Goal: Transaction & Acquisition: Purchase product/service

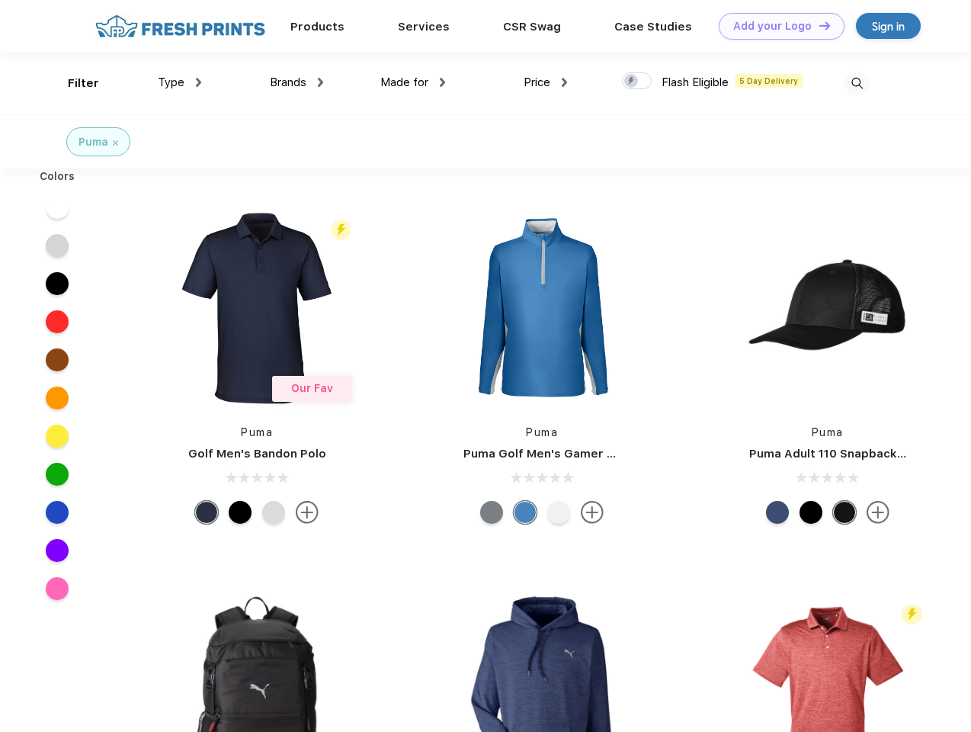
click at [776, 26] on link "Add your Logo Design Tool" at bounding box center [782, 26] width 126 height 27
click at [0, 0] on div "Design Tool" at bounding box center [0, 0] width 0 height 0
click at [818, 25] on link "Add your Logo Design Tool" at bounding box center [782, 26] width 126 height 27
click at [73, 83] on div "Filter" at bounding box center [83, 84] width 31 height 18
click at [180, 82] on span "Type" at bounding box center [171, 82] width 27 height 14
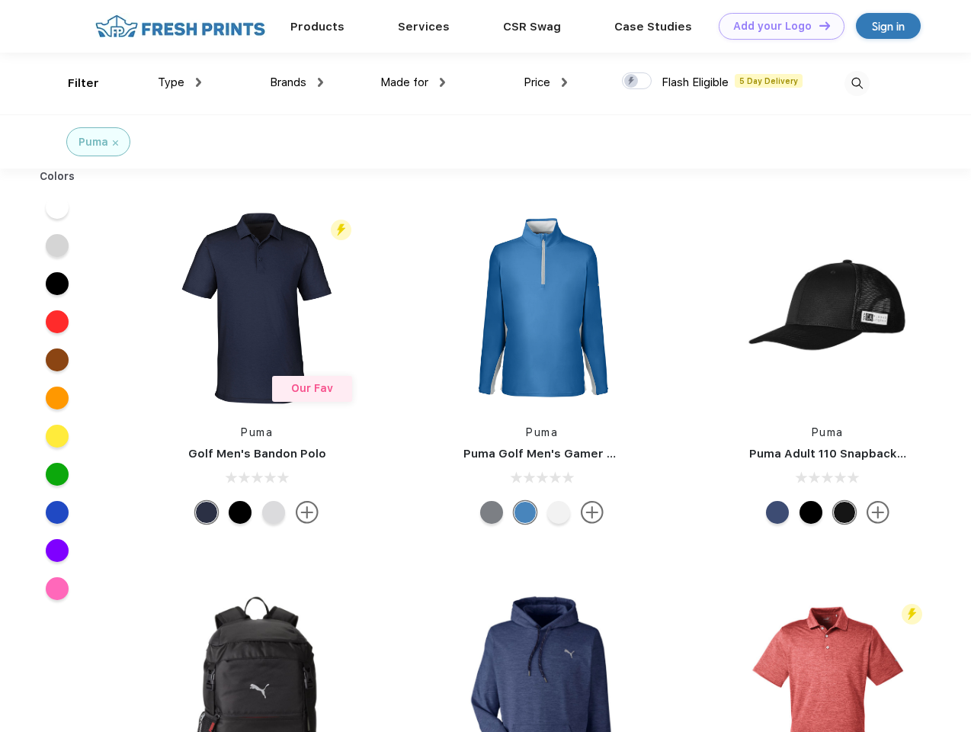
click at [297, 82] on span "Brands" at bounding box center [288, 82] width 37 height 14
click at [413, 82] on span "Made for" at bounding box center [404, 82] width 48 height 14
click at [546, 82] on span "Price" at bounding box center [537, 82] width 27 height 14
click at [637, 82] on div at bounding box center [637, 80] width 30 height 17
click at [632, 82] on input "checkbox" at bounding box center [627, 77] width 10 height 10
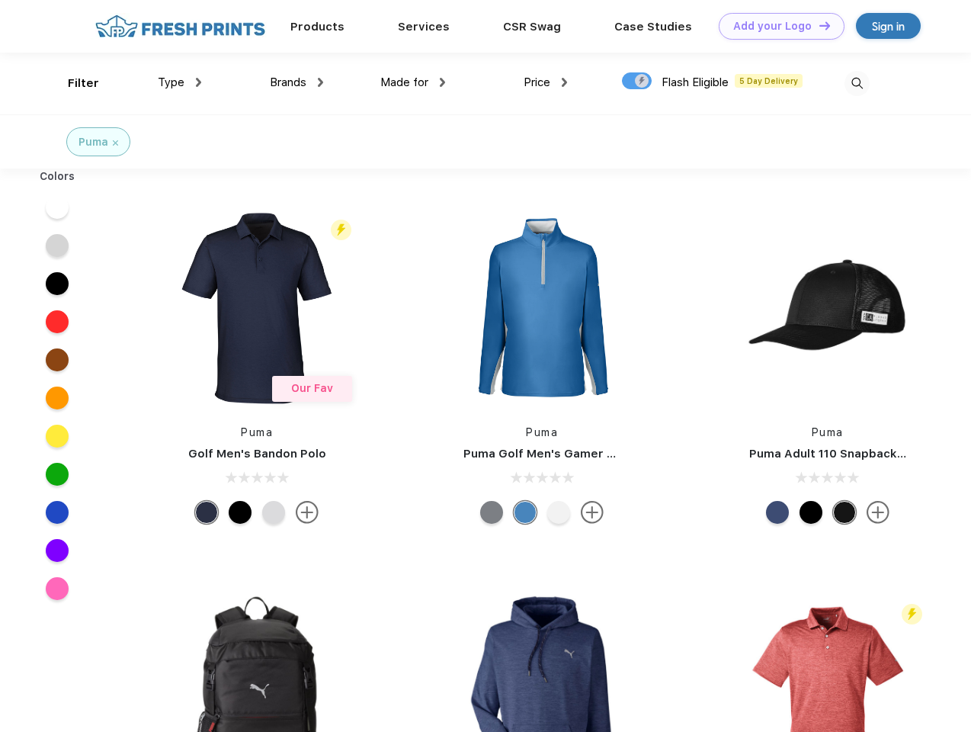
click at [857, 83] on img at bounding box center [857, 83] width 25 height 25
